Goal: Check status: Check status

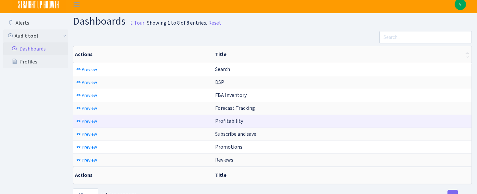
scroll to position [5, 0]
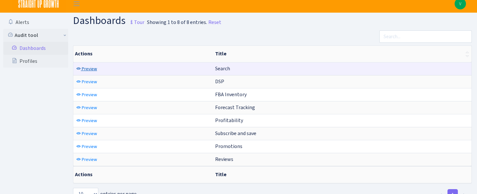
click at [84, 71] on span "Preview" at bounding box center [89, 69] width 15 height 6
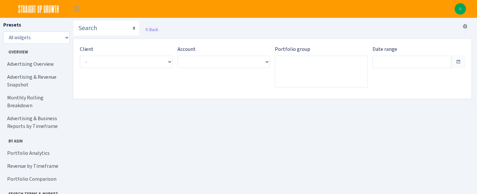
type input "[DATE] - [DATE]"
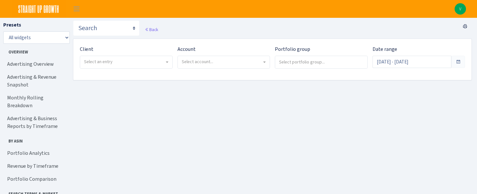
click at [161, 97] on main "Search DSP FBA Inventory Forecast Tracking Profitability Subscribe and save Pro…" at bounding box center [275, 117] width 404 height 198
click at [122, 61] on span "Select an entry" at bounding box center [124, 62] width 80 height 6
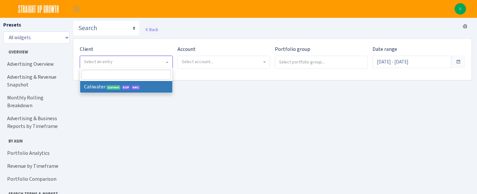
select select "299"
select select
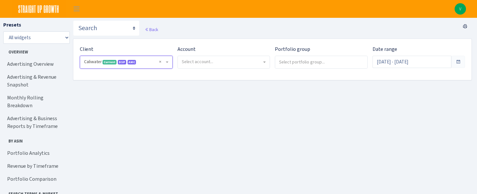
click at [234, 70] on div "Account Select account..." at bounding box center [222, 59] width 98 height 29
click at [227, 64] on span "Select account..." at bounding box center [222, 62] width 80 height 6
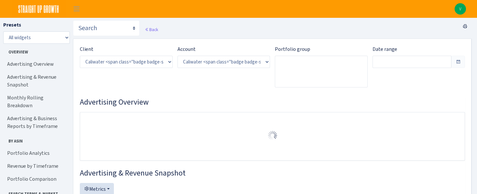
select select "2163412456851712"
type input "Aug 5, 2025 - Sep 3, 2025"
type input "Jul 6, 2025 - Aug 4, 2025"
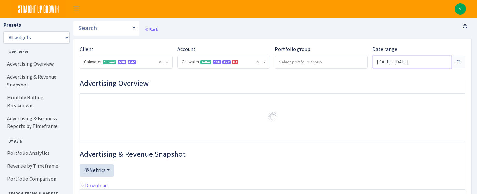
click at [451, 59] on input "[DATE] - [DATE]" at bounding box center [412, 62] width 79 height 12
click at [457, 59] on span at bounding box center [458, 62] width 14 height 12
click at [453, 63] on span at bounding box center [458, 62] width 14 height 12
click at [411, 63] on input "Aug 5, 2025 - Sep 3, 2025" at bounding box center [412, 62] width 79 height 12
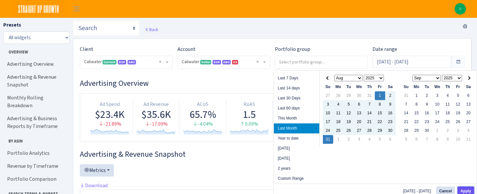
click at [465, 188] on button "Apply" at bounding box center [466, 191] width 17 height 9
type input "[DATE] - [DATE]"
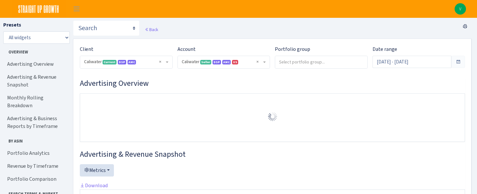
select select "2163412456851712"
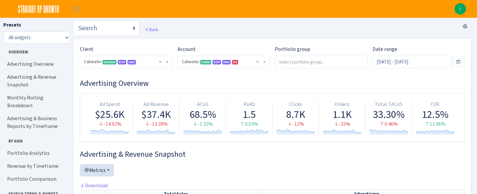
click at [116, 29] on select "Search DSP FBA Inventory Forecast Tracking Profitability Subscribe and save Pro…" at bounding box center [106, 28] width 67 height 16
select select "https://straightupgrowth.com/admin/dashboard/7/show"
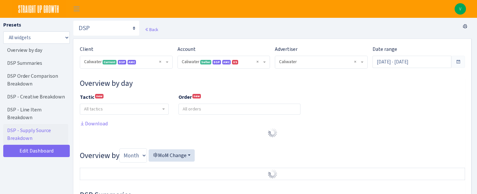
select select "2163412456851712"
select select "576623515535217095"
select select
click at [449, 63] on input "[DATE] - [DATE]" at bounding box center [412, 62] width 79 height 12
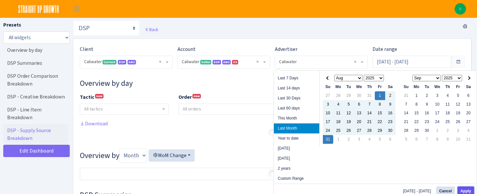
click at [471, 190] on button "Apply" at bounding box center [466, 191] width 17 height 9
type input "[DATE] - [DATE]"
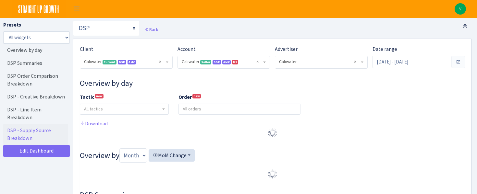
select select "2163412456851712"
select select "576623515535217095"
select select
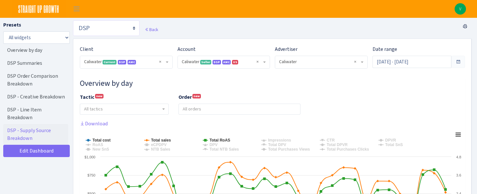
click at [114, 29] on select "Search DSP FBA Inventory Forecast Tracking Profitability Subscribe and save Pro…" at bounding box center [106, 28] width 67 height 16
select select "https://straightupgrowth.com/admin/dashboard/21/show"
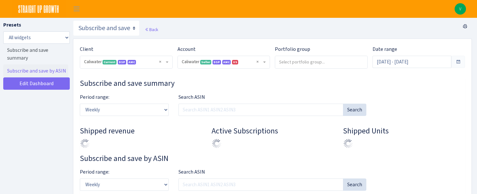
select select "2163412456851712"
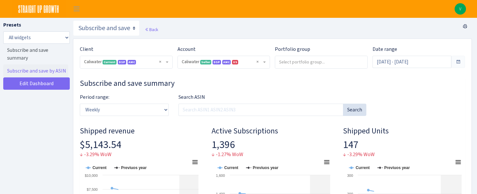
click at [455, 63] on span at bounding box center [458, 62] width 14 height 12
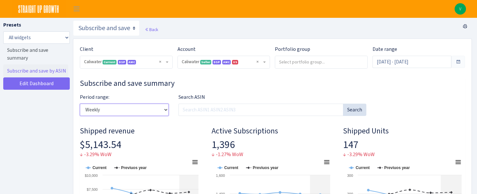
click at [133, 109] on select "Weekly Monthly Quarterly Yearly" at bounding box center [124, 110] width 89 height 12
select select "monthly"
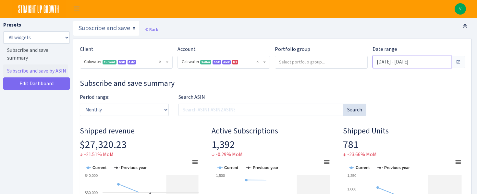
click at [407, 59] on input "Aug 5, 2025 - Sep 3, 2025" at bounding box center [412, 62] width 79 height 12
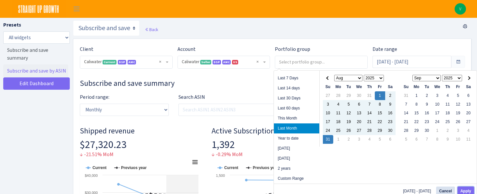
click at [467, 192] on button "Apply" at bounding box center [466, 191] width 17 height 9
type input "[DATE] - [DATE]"
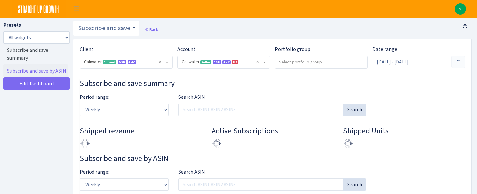
select select "2163412456851712"
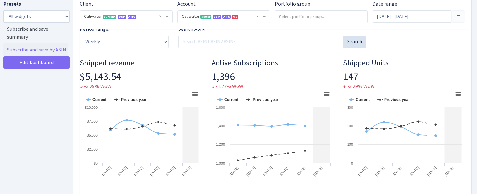
scroll to position [68, 0]
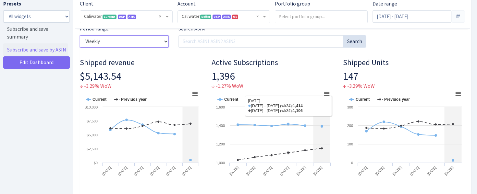
click at [140, 38] on select "Weekly Monthly Quarterly Yearly" at bounding box center [124, 41] width 89 height 12
select select "monthly"
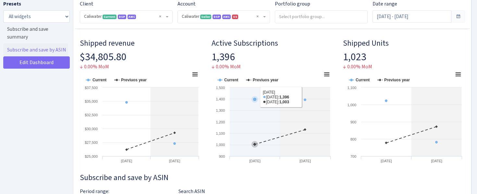
scroll to position [90, 0]
